Goal: Transaction & Acquisition: Obtain resource

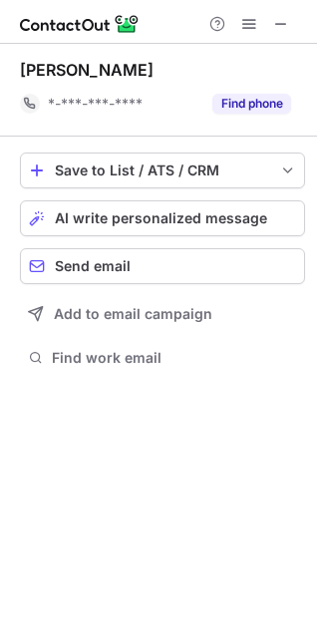
scroll to position [356, 317]
click at [272, 28] on button at bounding box center [281, 24] width 24 height 24
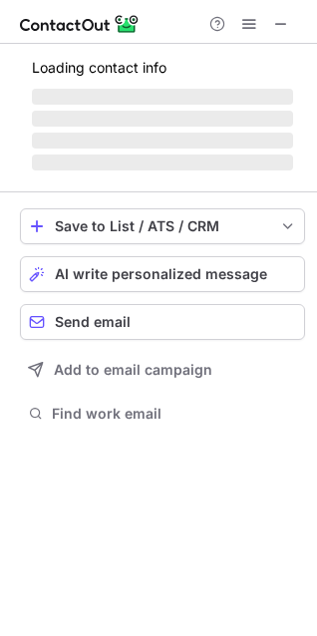
scroll to position [388, 317]
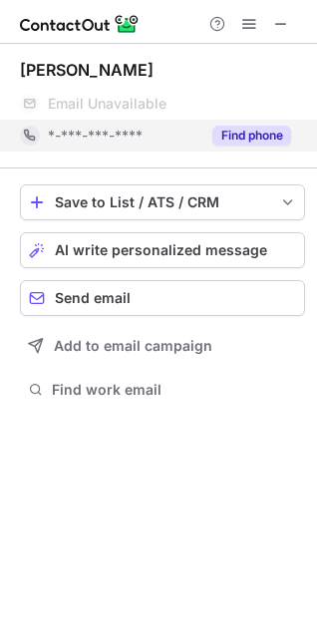
click at [281, 127] on button "Find phone" at bounding box center [251, 136] width 79 height 20
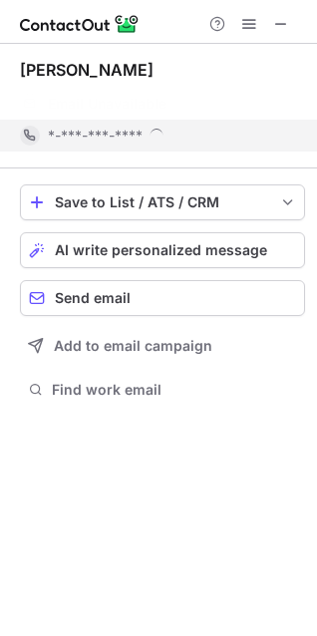
scroll to position [356, 317]
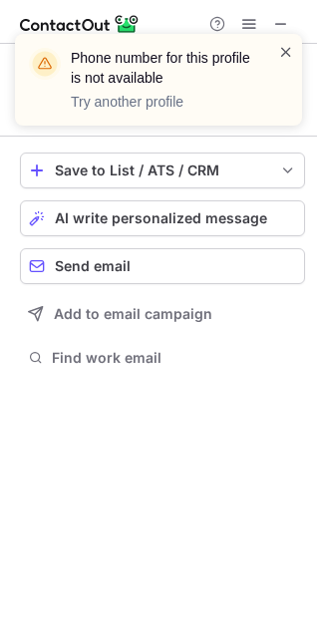
click at [278, 43] on span at bounding box center [286, 52] width 16 height 20
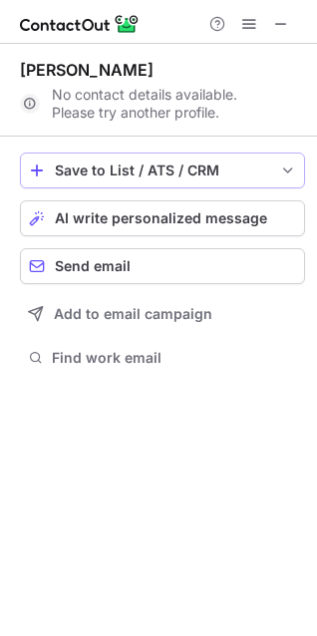
click at [277, 168] on button "Save to List / ATS / CRM" at bounding box center [162, 171] width 285 height 36
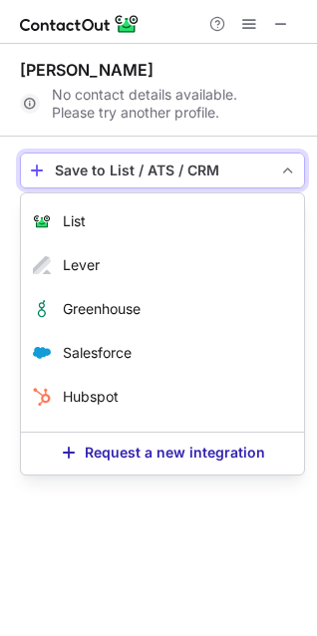
click at [277, 168] on button "Save to List / ATS / CRM" at bounding box center [162, 171] width 285 height 36
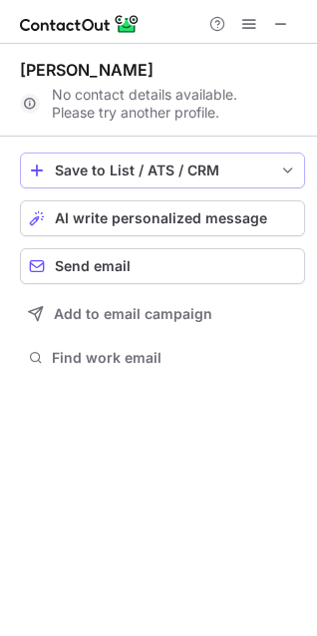
click at [277, 168] on button "Save to List / ATS / CRM" at bounding box center [162, 171] width 285 height 36
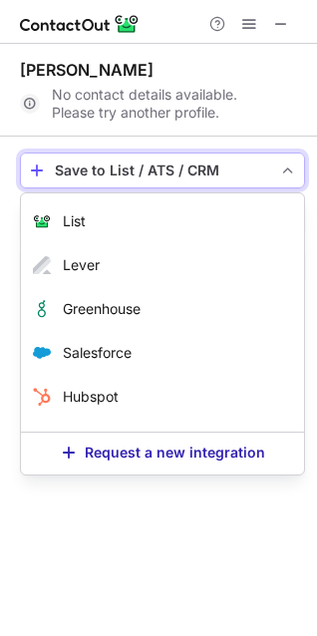
click at [277, 168] on button "Save to List / ATS / CRM" at bounding box center [162, 171] width 285 height 36
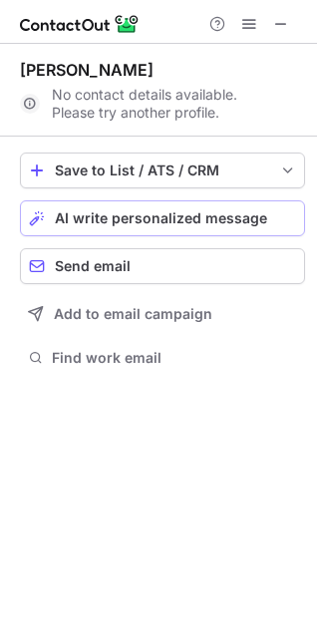
click at [269, 215] on div "AI write personalized message" at bounding box center [175, 219] width 241 height 16
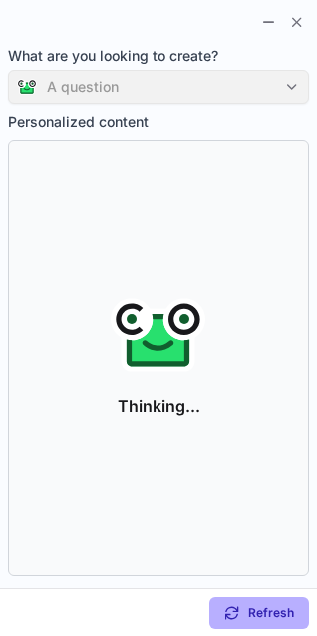
click at [265, 92] on div "A question" at bounding box center [158, 87] width 301 height 34
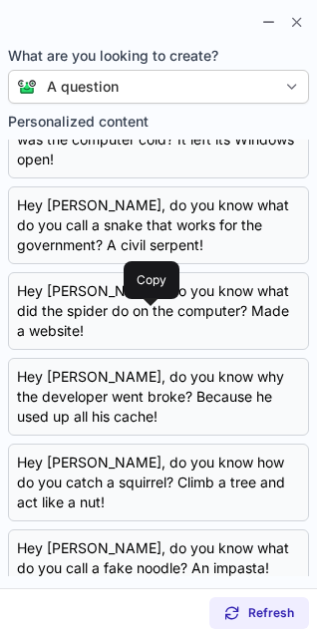
scroll to position [373, 0]
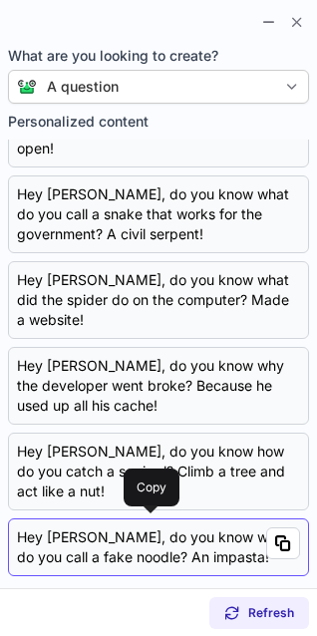
click at [193, 560] on div "Hey AmanullahDev, do you know what do you call a fake noodle? An impasta!" at bounding box center [158, 548] width 283 height 40
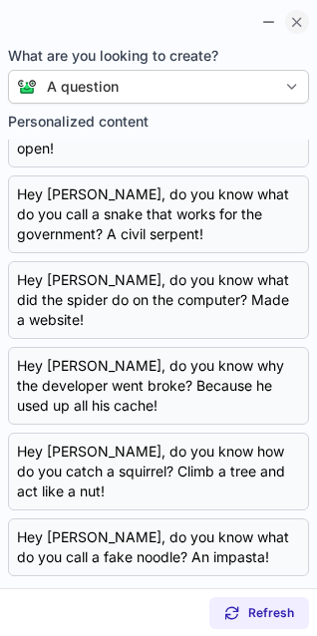
click at [300, 16] on span at bounding box center [297, 22] width 16 height 16
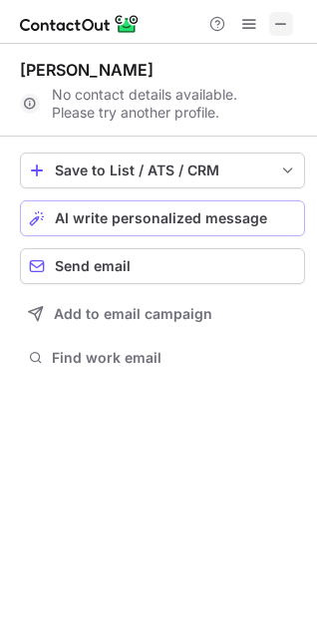
click at [275, 27] on span at bounding box center [281, 24] width 16 height 16
